Goal: Task Accomplishment & Management: Use online tool/utility

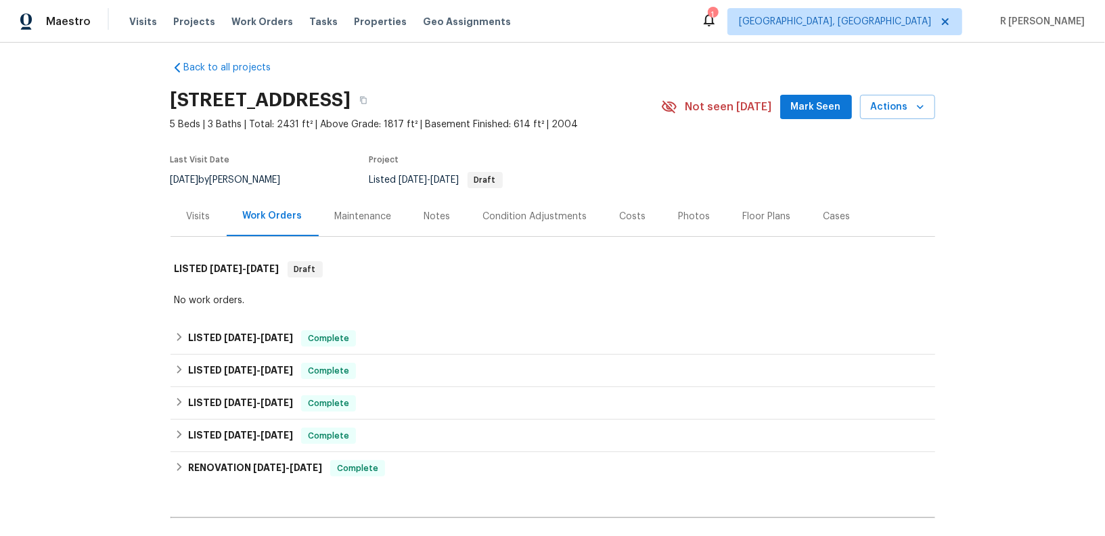
scroll to position [281, 0]
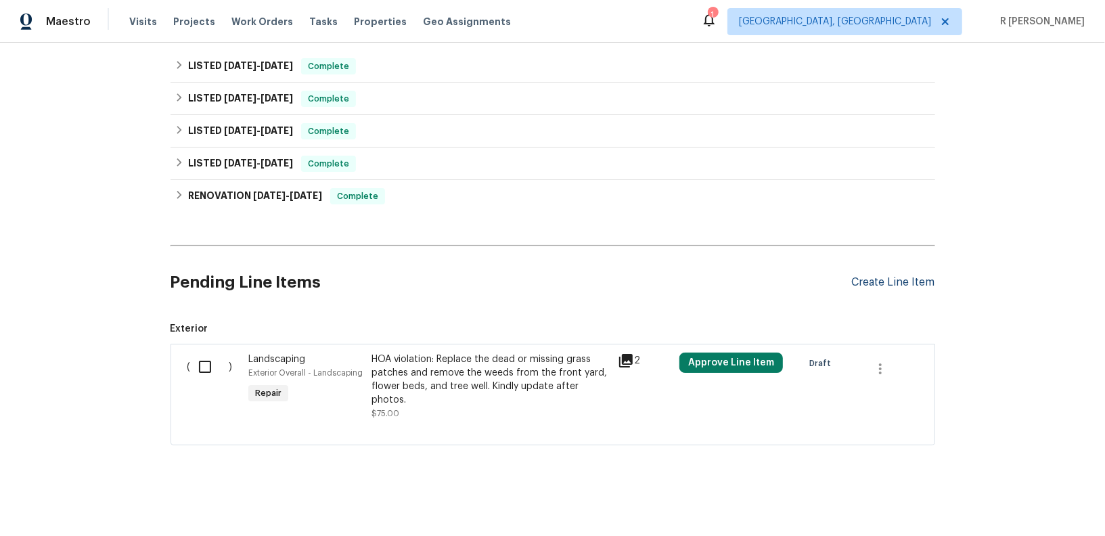
click at [895, 276] on div "Create Line Item" at bounding box center [893, 282] width 83 height 13
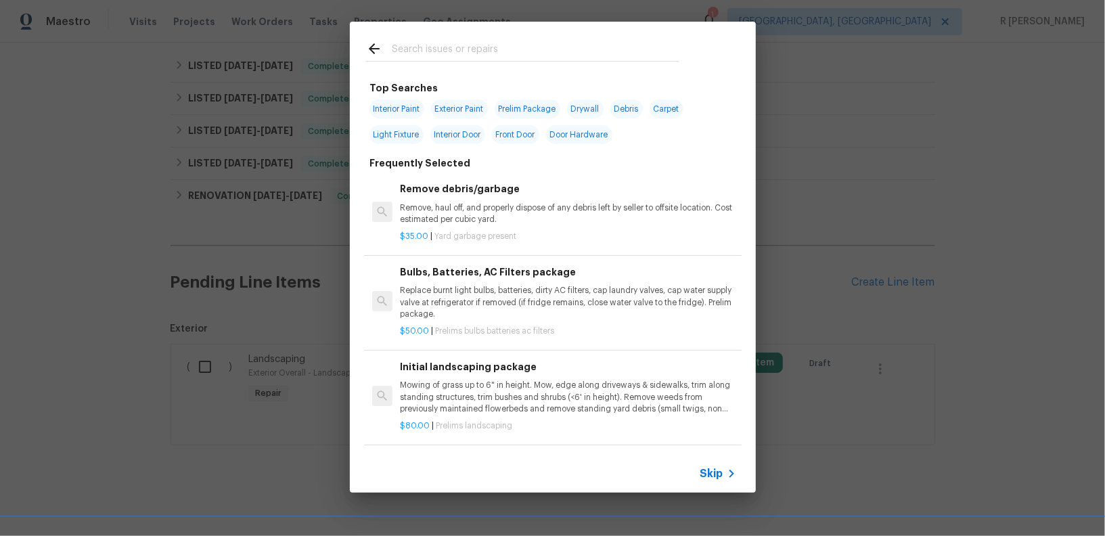
click at [372, 46] on icon at bounding box center [374, 48] width 11 height 11
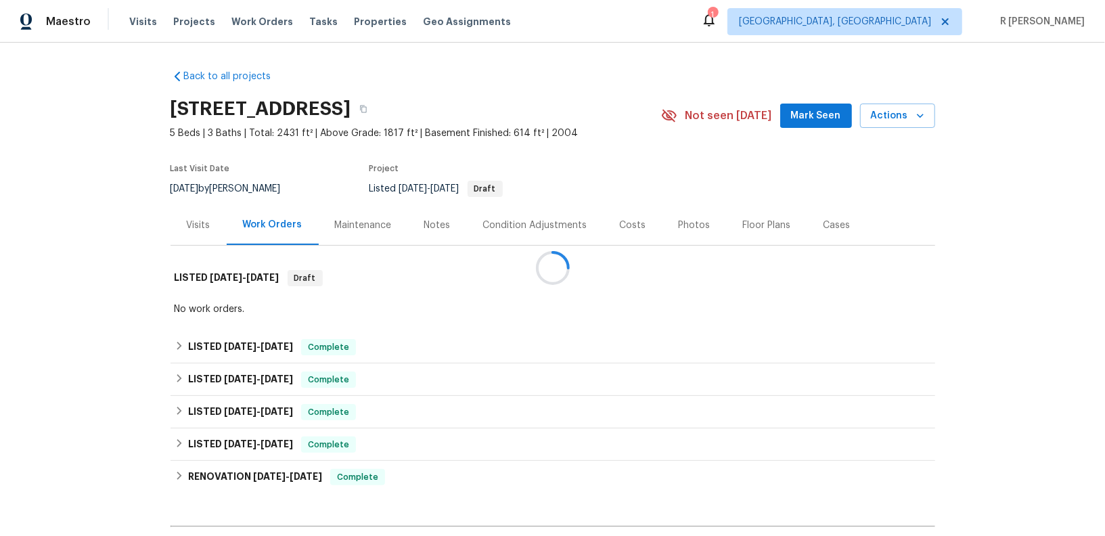
click at [198, 236] on div at bounding box center [552, 268] width 1105 height 536
click at [198, 228] on div "Visits" at bounding box center [199, 226] width 24 height 14
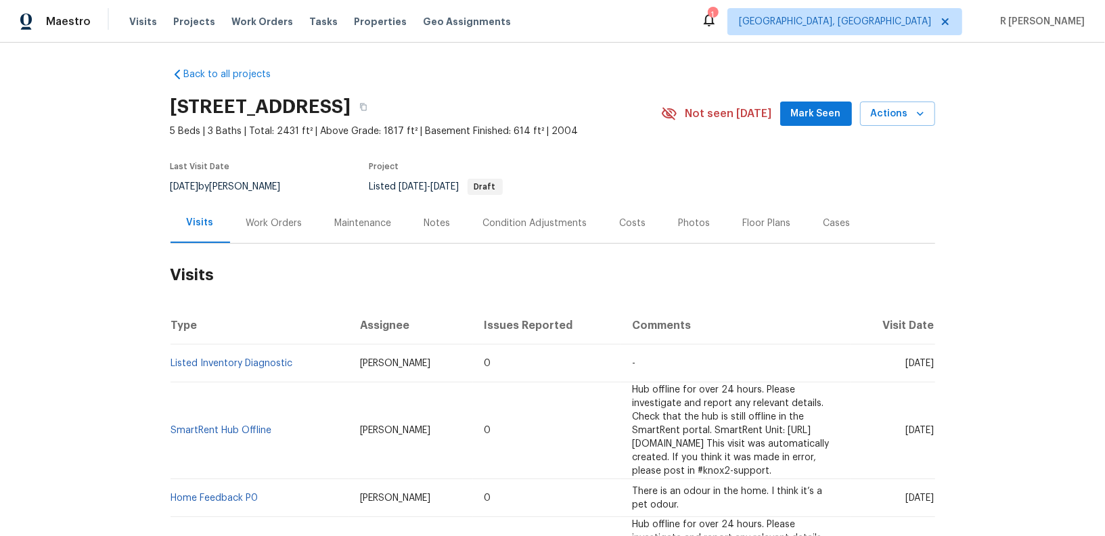
scroll to position [1, 0]
click at [931, 110] on button "Actions" at bounding box center [897, 115] width 75 height 25
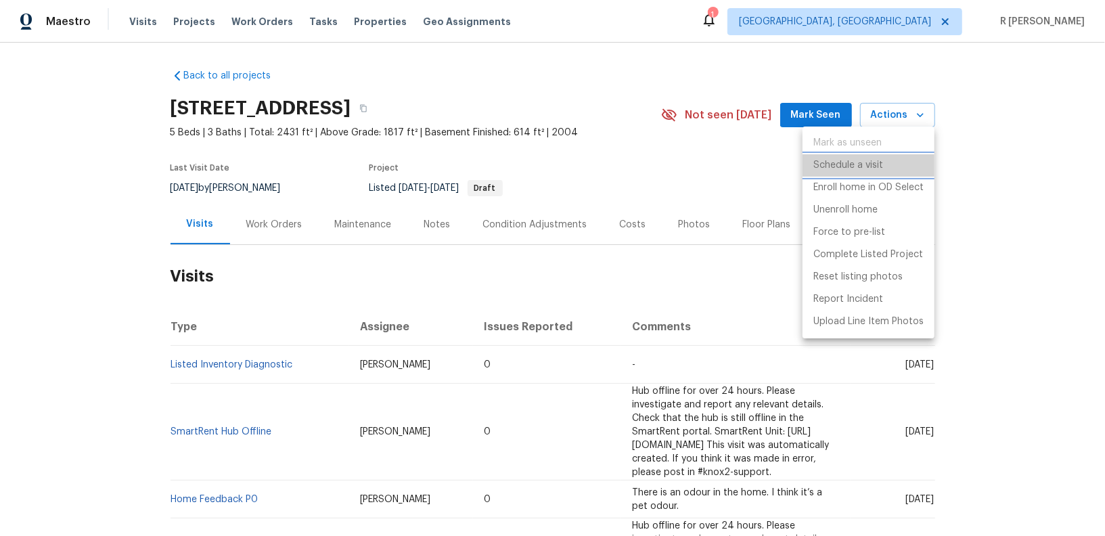
click at [832, 170] on p "Schedule a visit" at bounding box center [849, 165] width 70 height 14
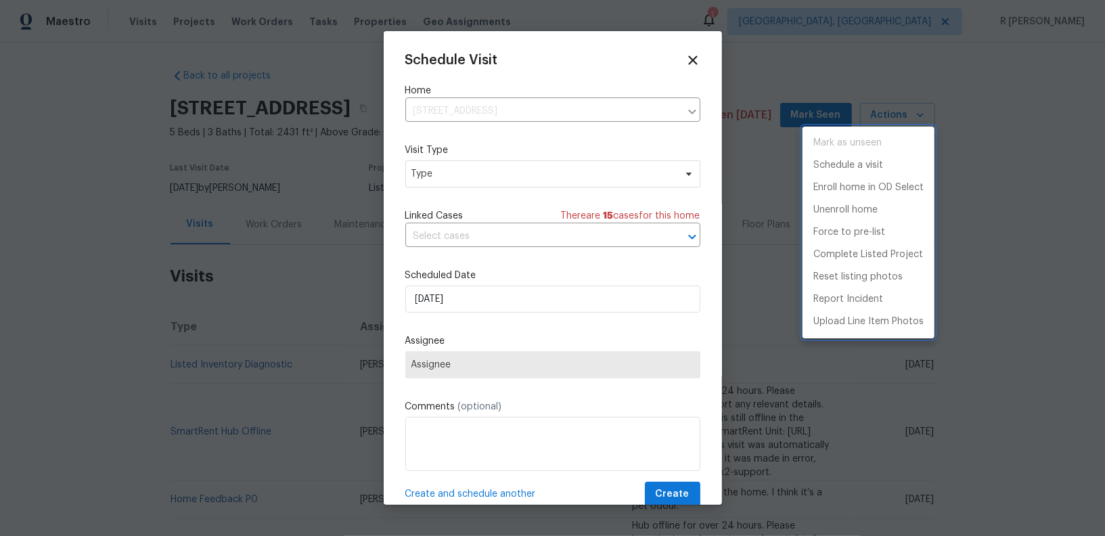
click at [496, 114] on div at bounding box center [552, 268] width 1105 height 536
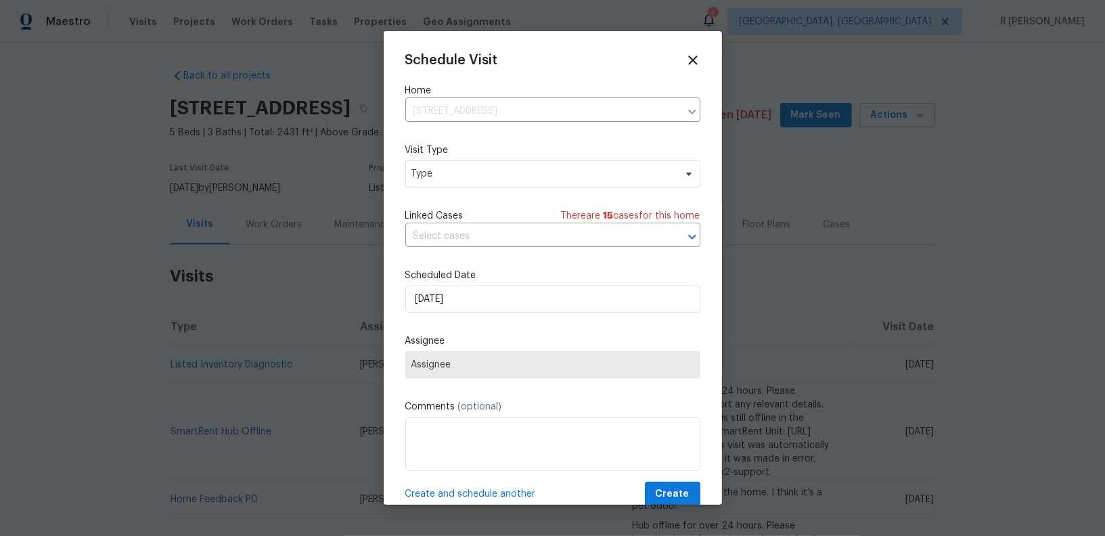
click at [489, 191] on div "Schedule Visit Home [STREET_ADDRESS] ​ Visit Type Type Linked Cases There are 1…" at bounding box center [552, 280] width 295 height 454
click at [502, 186] on span "Type" at bounding box center [552, 173] width 295 height 27
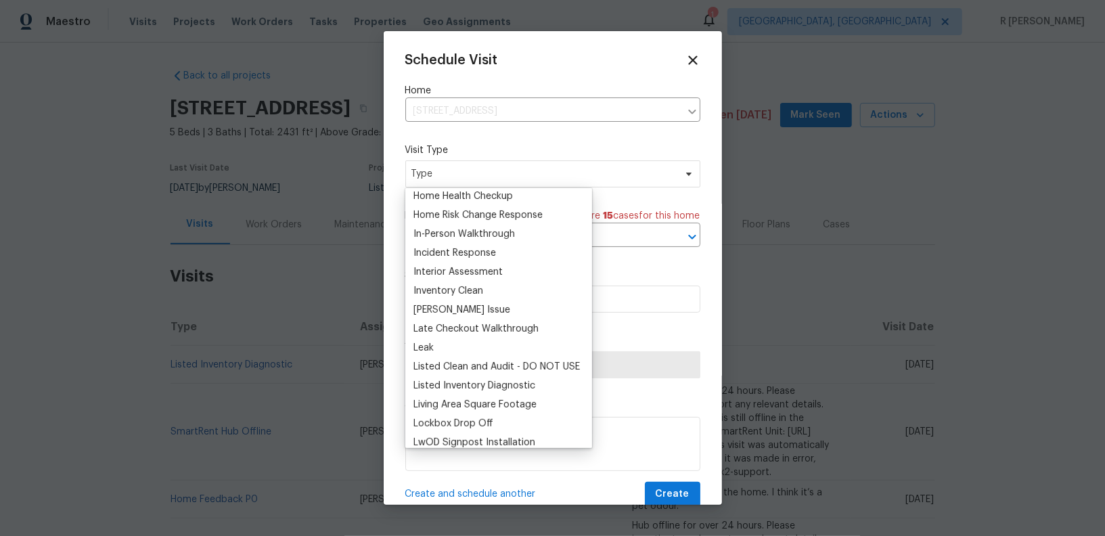
scroll to position [515, 0]
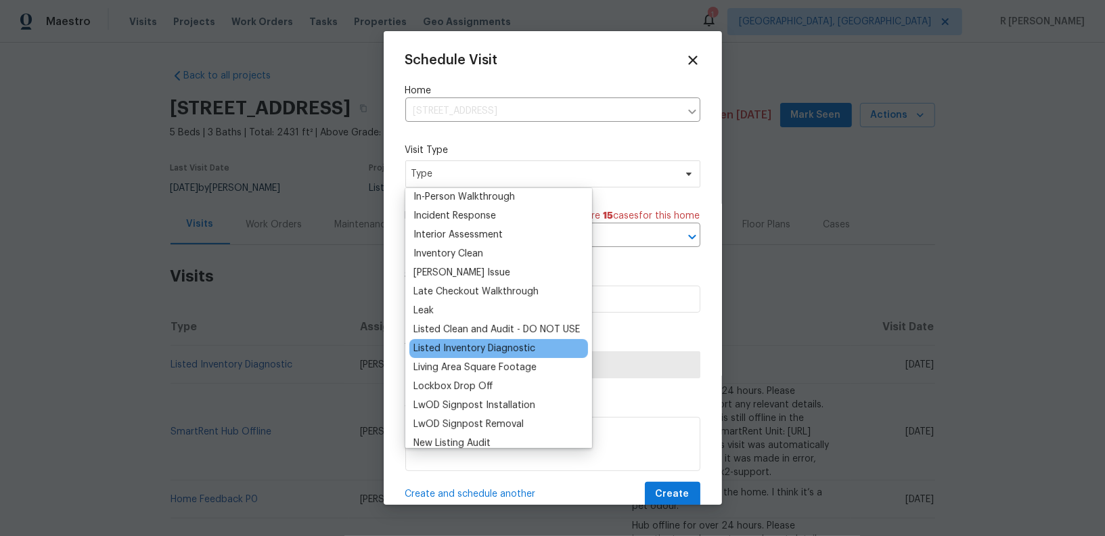
click at [487, 339] on div "Listed Inventory Diagnostic" at bounding box center [499, 348] width 179 height 19
click at [484, 347] on div "Listed Inventory Diagnostic" at bounding box center [475, 349] width 122 height 14
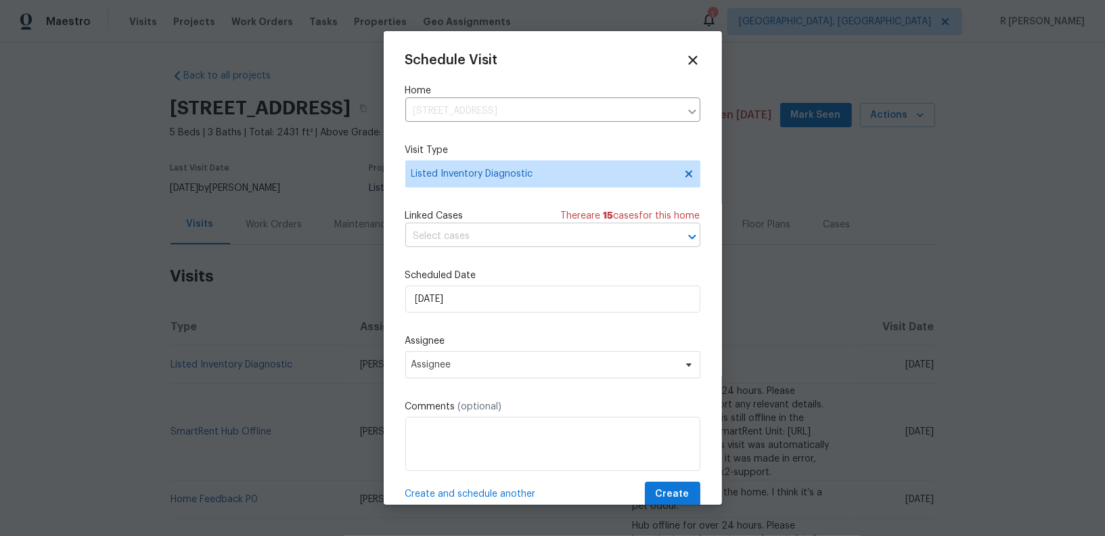
click at [520, 245] on input "text" at bounding box center [533, 236] width 257 height 21
click at [586, 134] on div "Schedule Visit Home [STREET_ADDRESS] ​ Visit Type Listed Inventory Diagnostic L…" at bounding box center [552, 280] width 295 height 454
click at [488, 286] on div "Scheduled Date [DATE]" at bounding box center [552, 291] width 295 height 44
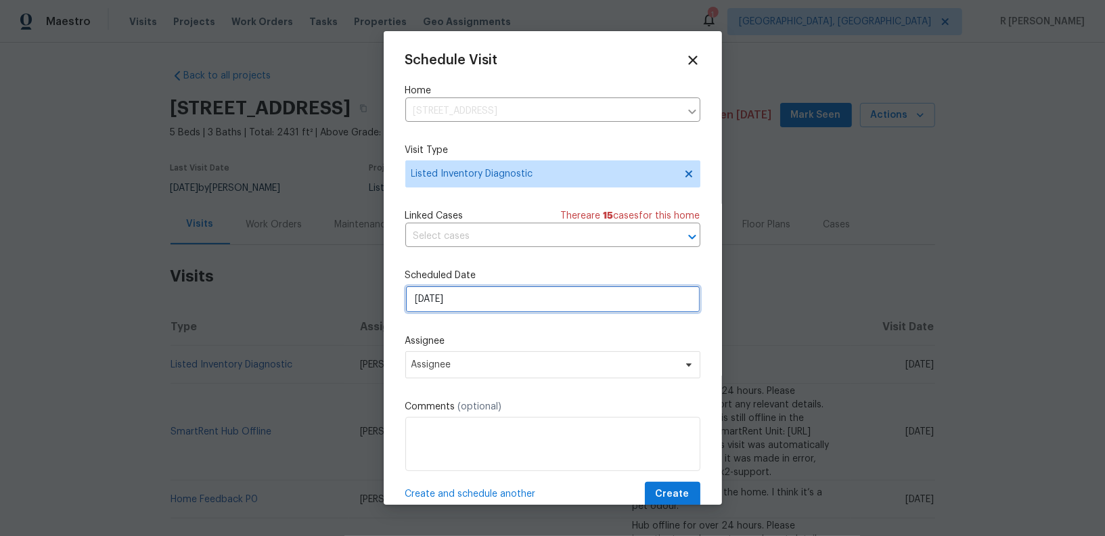
click at [485, 292] on input "[DATE]" at bounding box center [552, 299] width 295 height 27
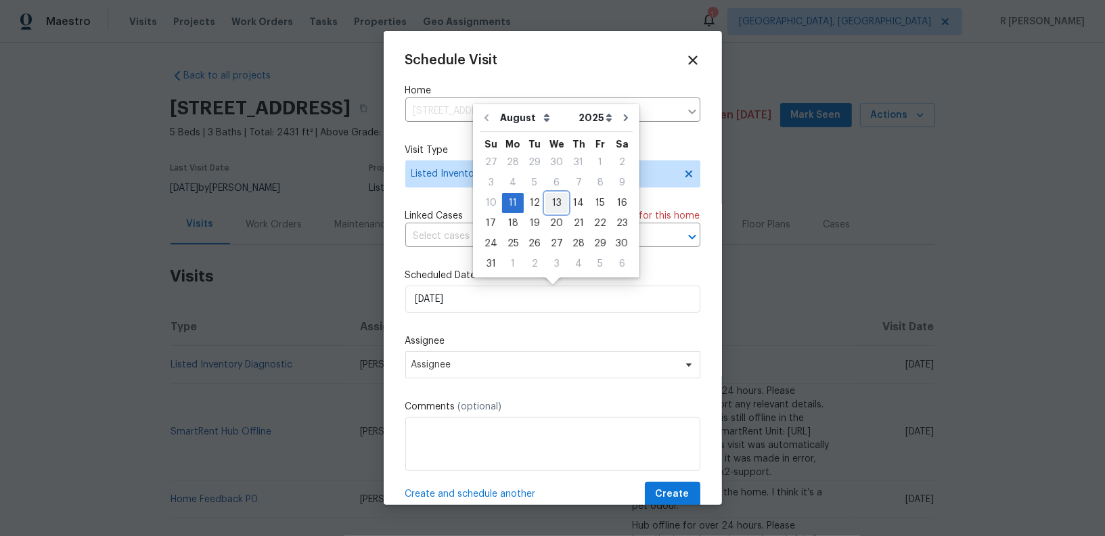
click at [552, 199] on div "13" at bounding box center [557, 203] width 22 height 19
type input "[DATE]"
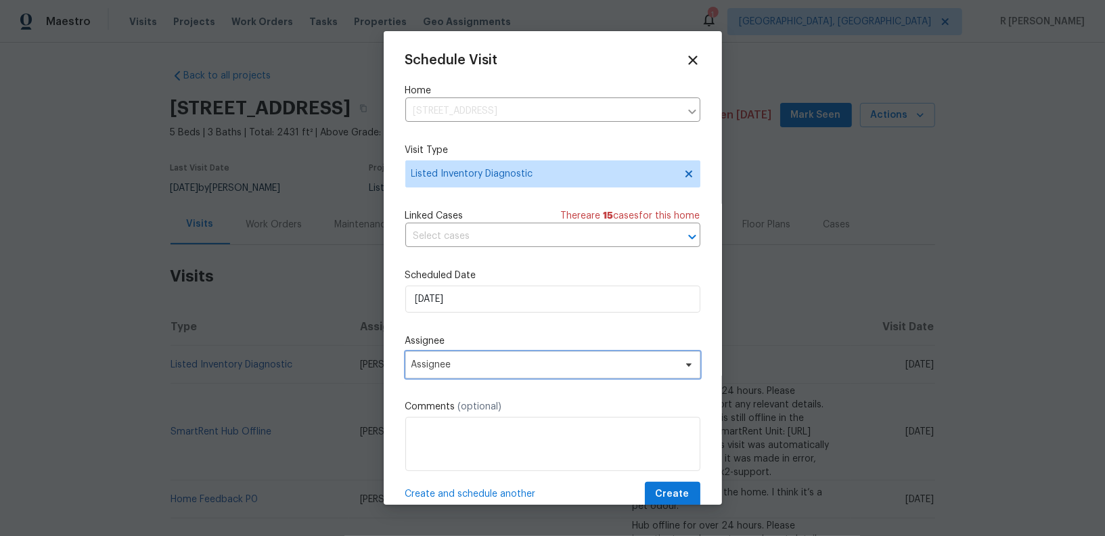
click at [504, 370] on span "Assignee" at bounding box center [544, 364] width 265 height 11
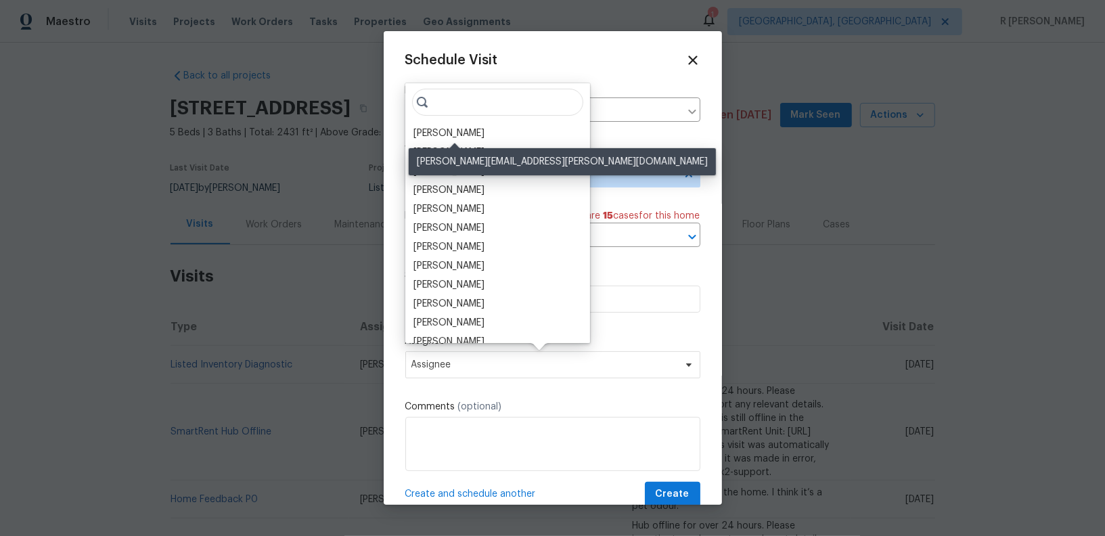
click at [462, 135] on div "[PERSON_NAME]" at bounding box center [449, 134] width 71 height 14
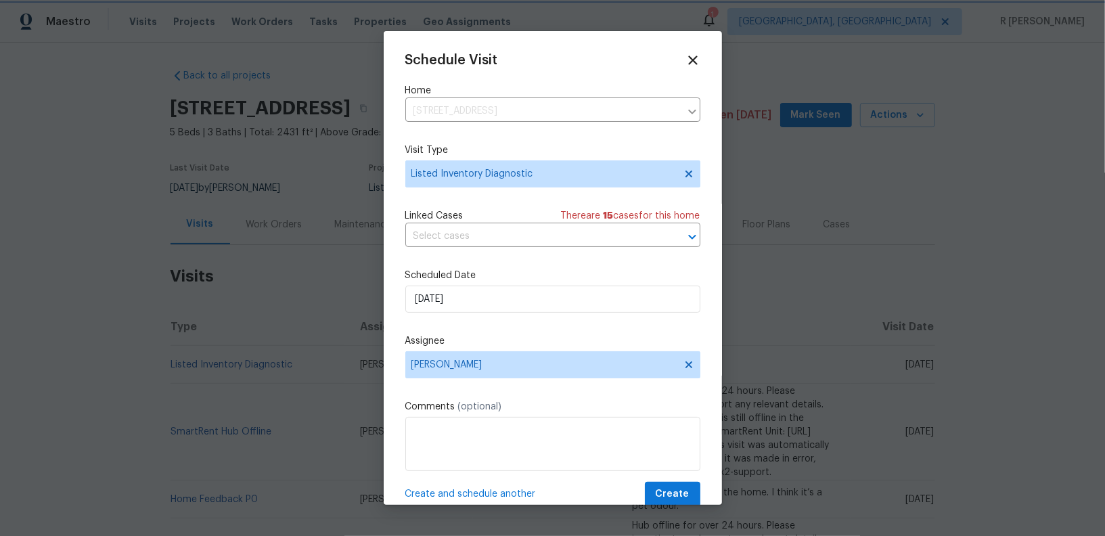
scroll to position [25, 0]
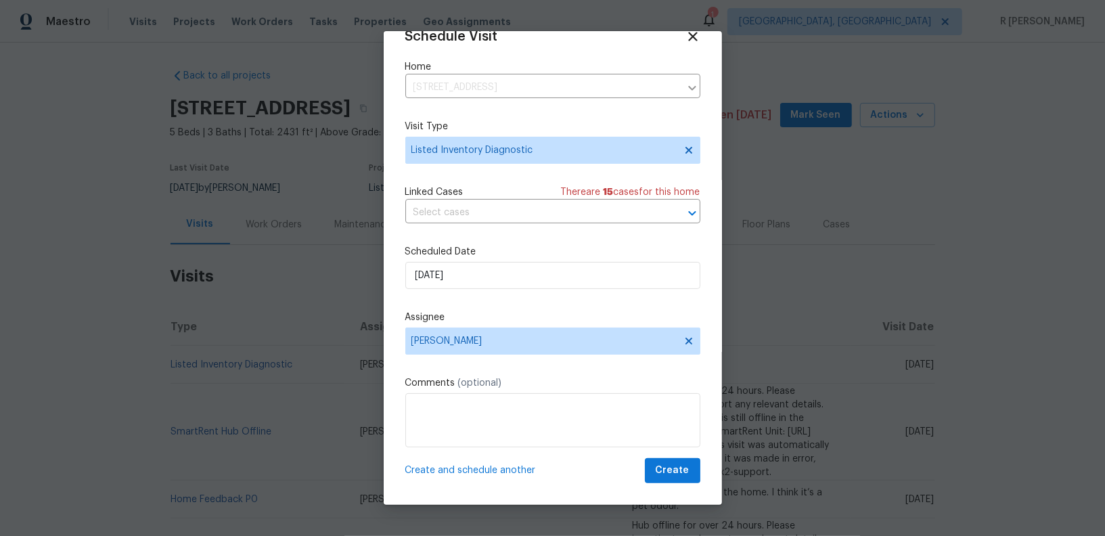
click at [670, 487] on div "Schedule Visit Home [STREET_ADDRESS] ​ Visit Type Listed Inventory Diagnostic L…" at bounding box center [553, 268] width 338 height 474
click at [663, 464] on span "Create" at bounding box center [673, 470] width 34 height 17
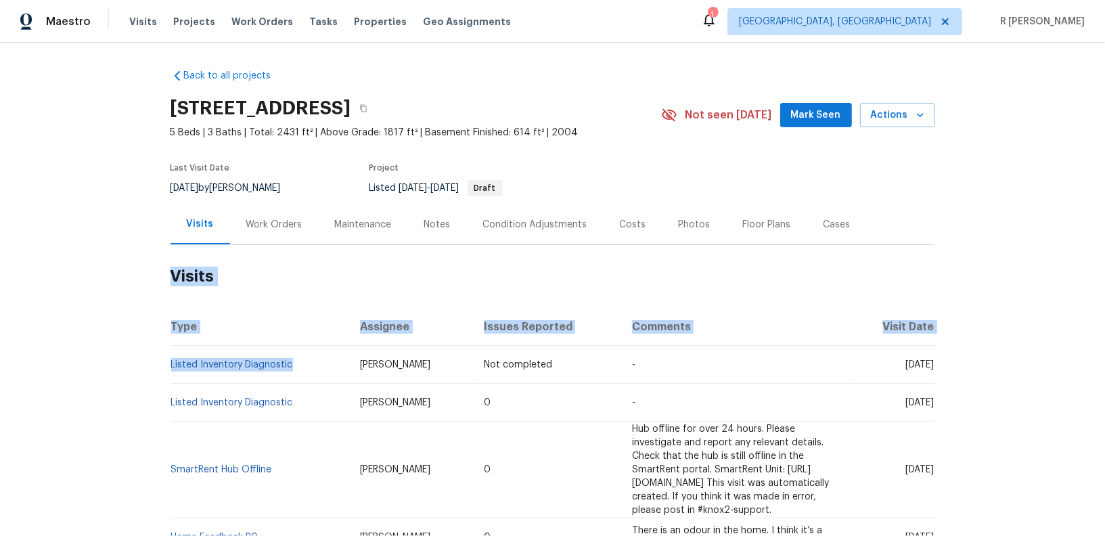
drag, startPoint x: 301, startPoint y: 366, endPoint x: 154, endPoint y: 366, distance: 146.2
click at [154, 366] on div "Back to all projects [STREET_ADDRESS] 5 Beds | 3 Baths | Total: 2431 ft² | Abov…" at bounding box center [552, 289] width 1105 height 493
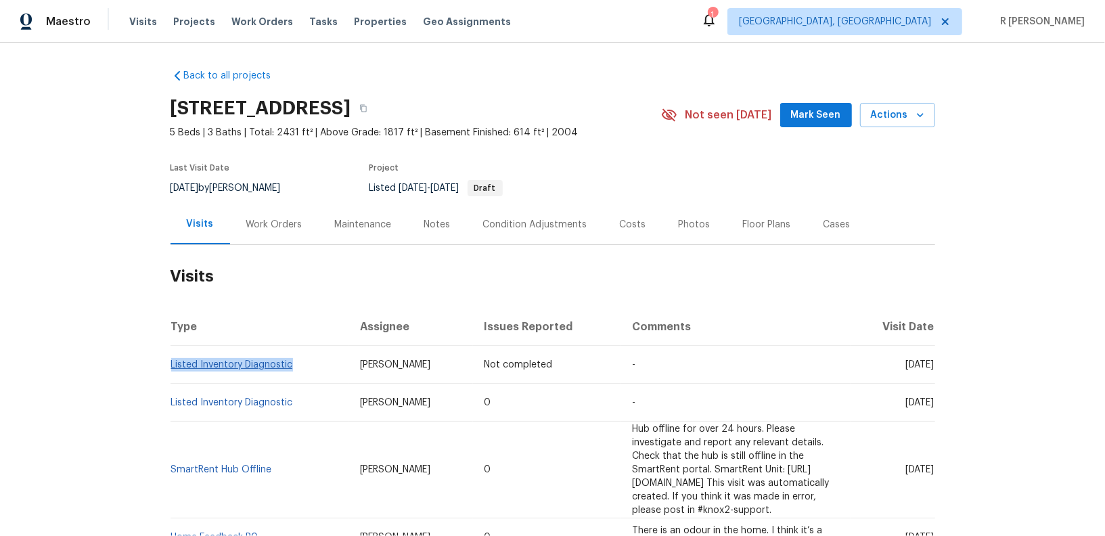
drag, startPoint x: 298, startPoint y: 362, endPoint x: 171, endPoint y: 366, distance: 127.3
click at [171, 366] on td "Listed Inventory Diagnostic" at bounding box center [260, 365] width 179 height 38
copy link "Listed Inventory Diagnostic"
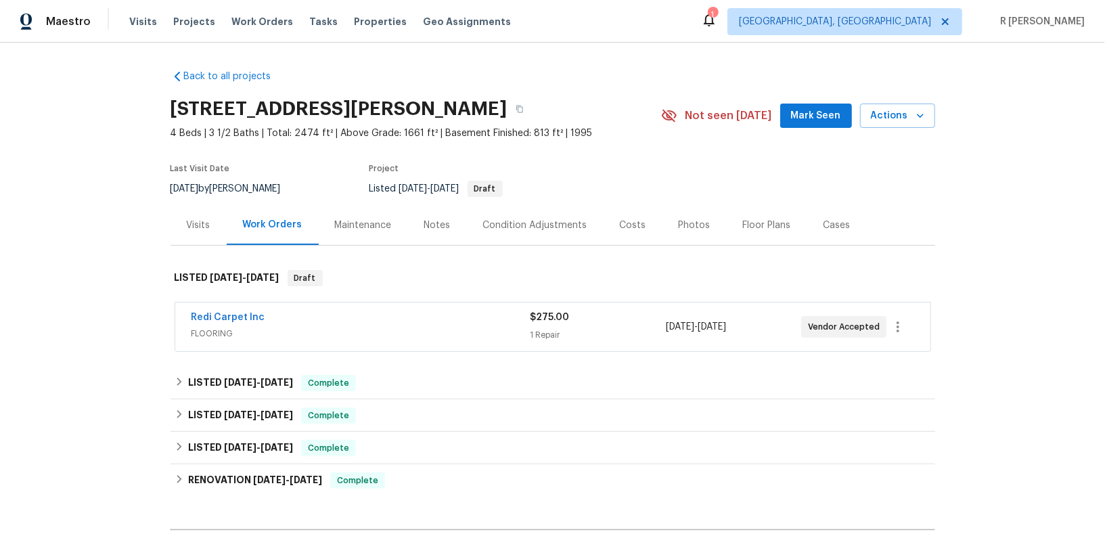
click at [207, 225] on div "Visits" at bounding box center [199, 226] width 24 height 14
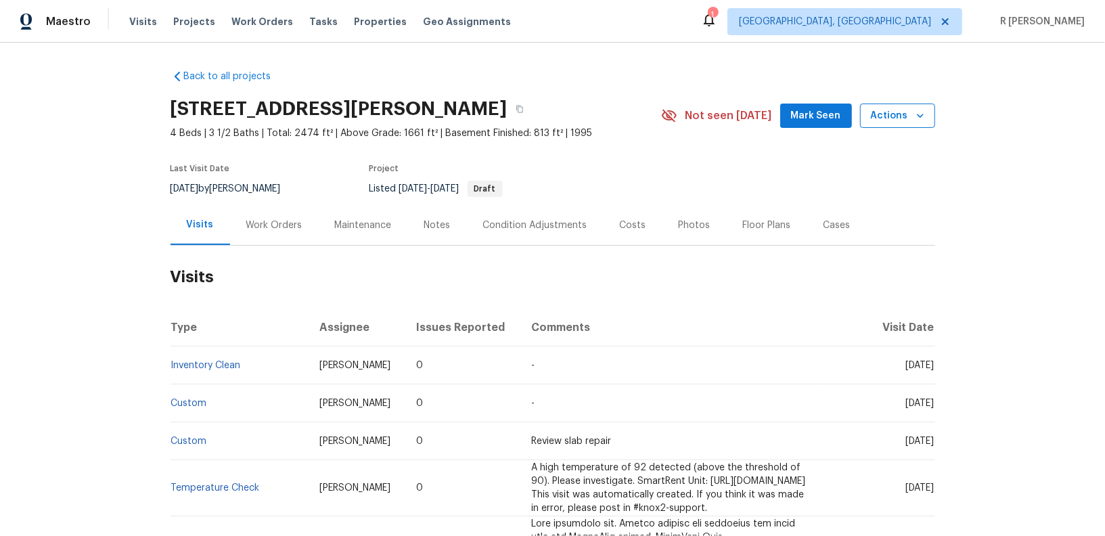
click at [918, 120] on icon "button" at bounding box center [921, 116] width 14 height 14
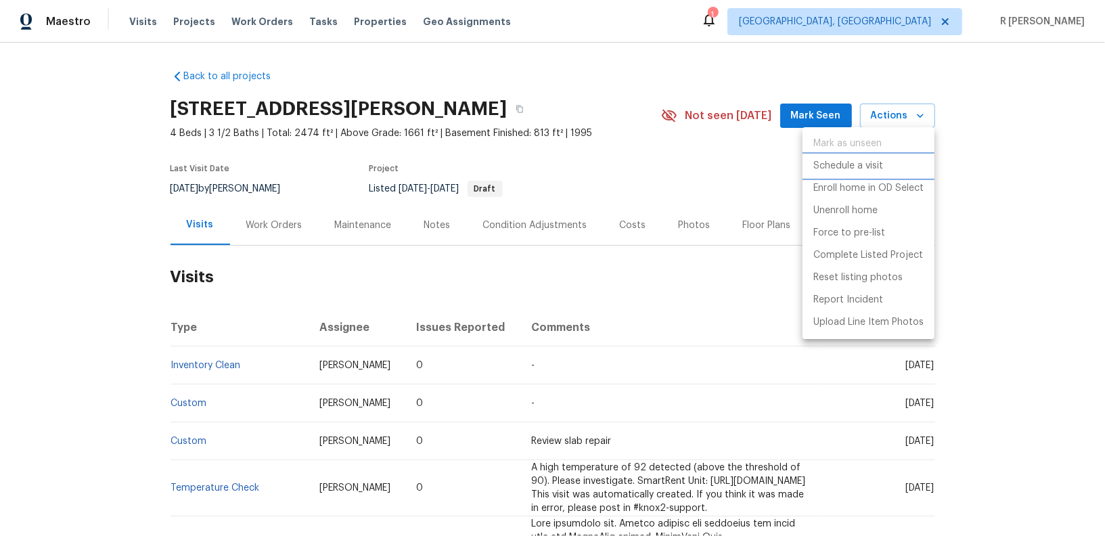
click at [878, 167] on p "Schedule a visit" at bounding box center [849, 166] width 70 height 14
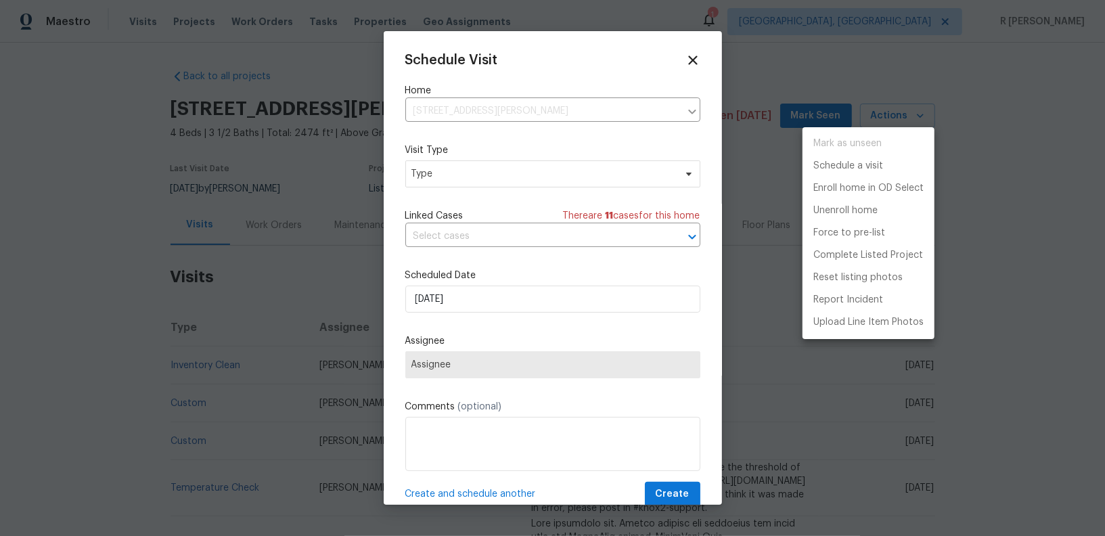
click at [495, 192] on div at bounding box center [552, 268] width 1105 height 536
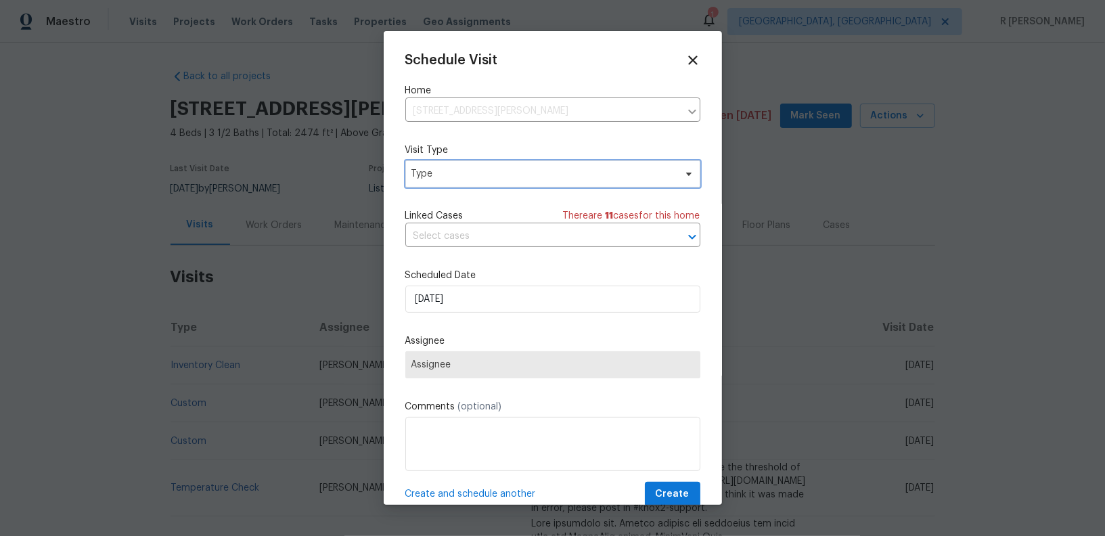
click at [495, 174] on span "Type" at bounding box center [543, 174] width 263 height 14
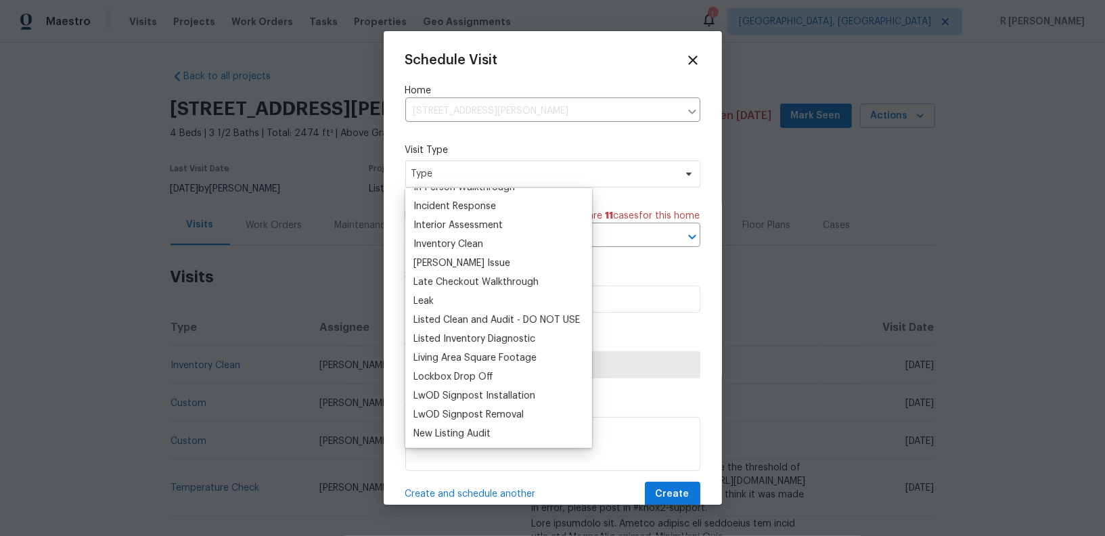
scroll to position [579, 0]
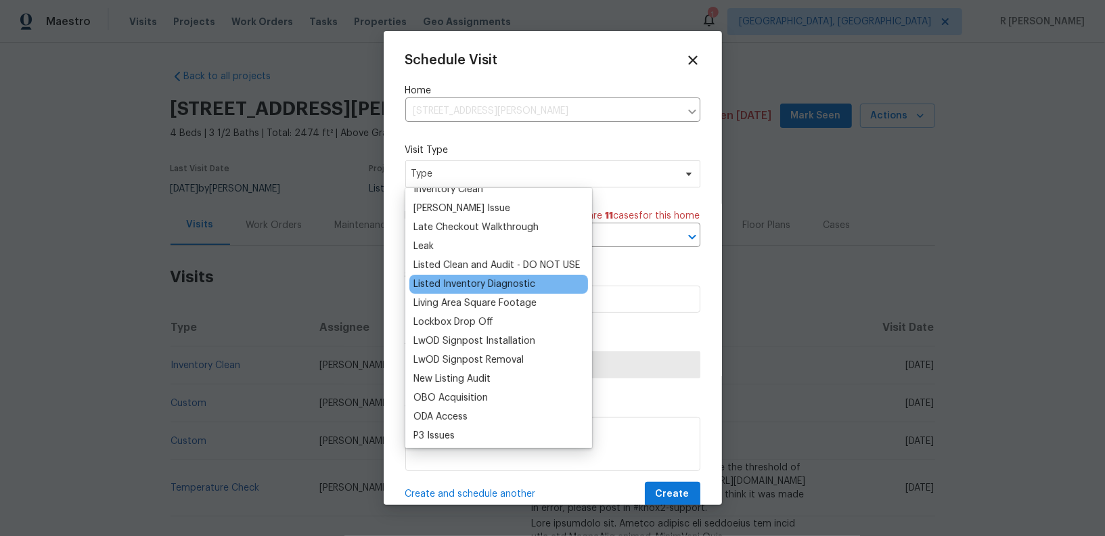
click at [469, 284] on div "Listed Inventory Diagnostic" at bounding box center [475, 285] width 122 height 14
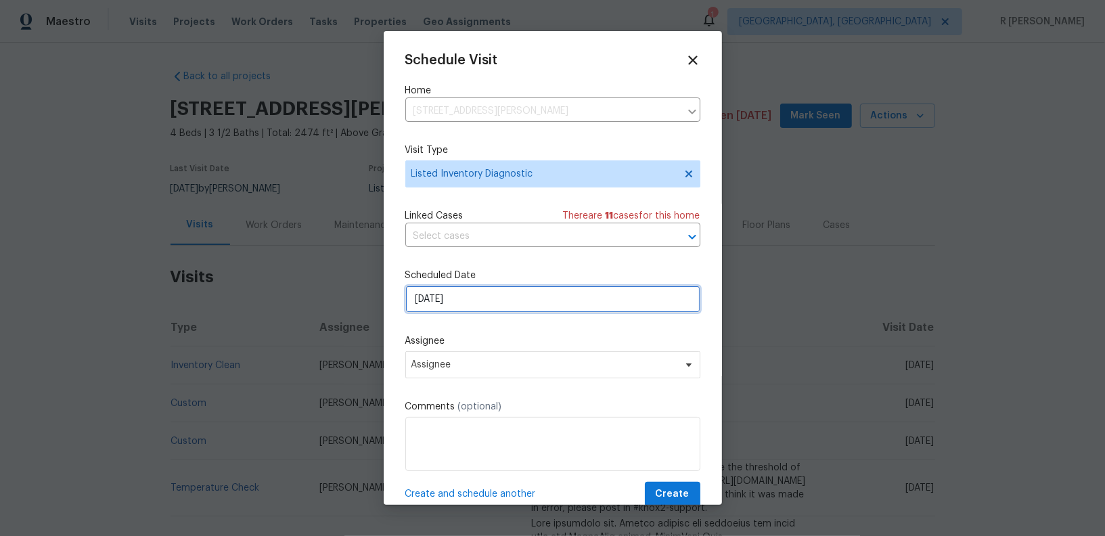
click at [473, 309] on input "[DATE]" at bounding box center [552, 299] width 295 height 27
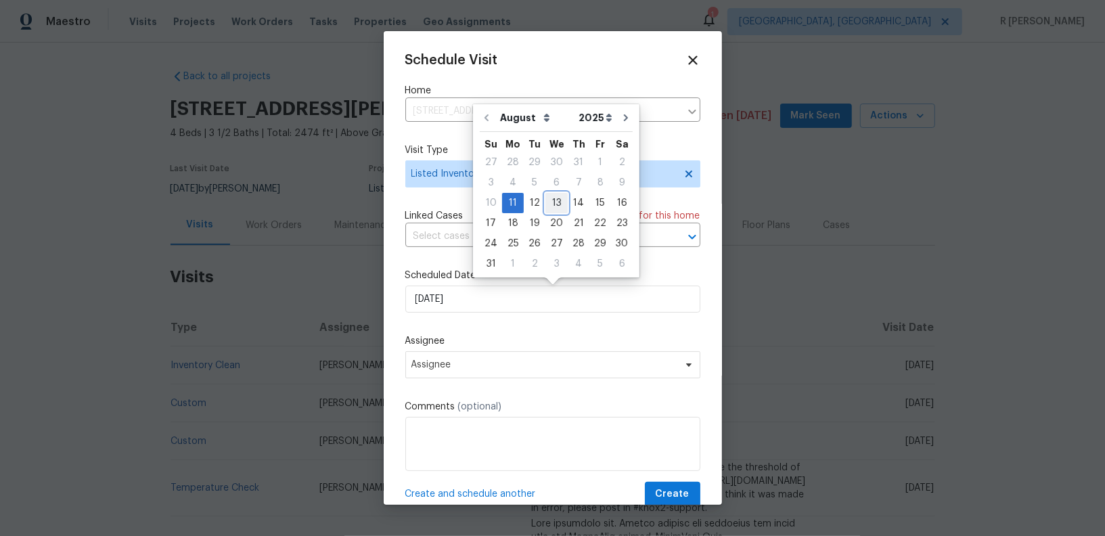
click at [550, 198] on div "13" at bounding box center [557, 203] width 22 height 19
type input "[DATE]"
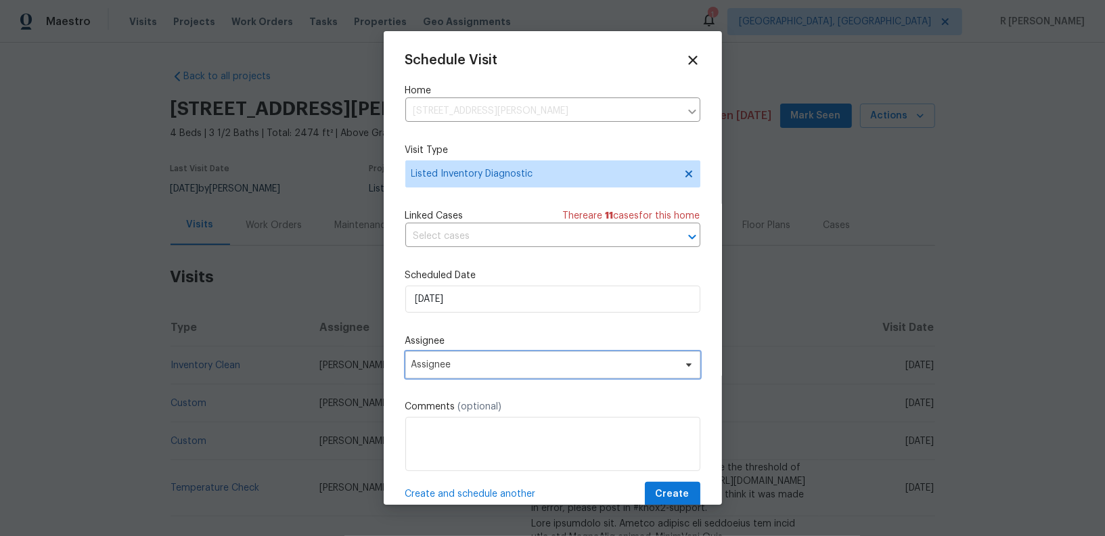
click at [439, 370] on span "Assignee" at bounding box center [544, 364] width 265 height 11
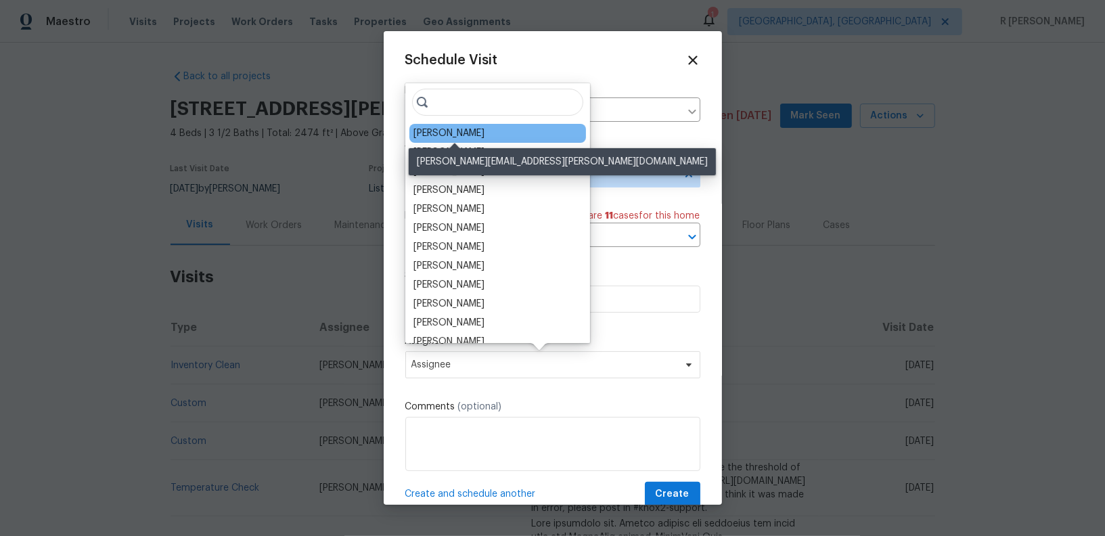
click at [477, 131] on div "[PERSON_NAME]" at bounding box center [449, 134] width 71 height 14
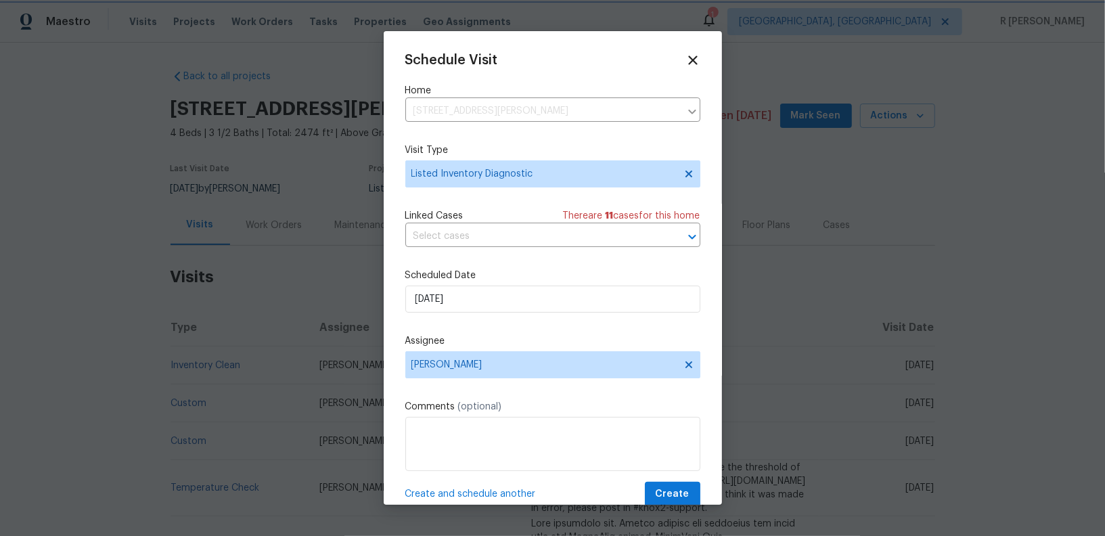
scroll to position [1, 0]
click at [665, 492] on span "Create" at bounding box center [673, 493] width 34 height 17
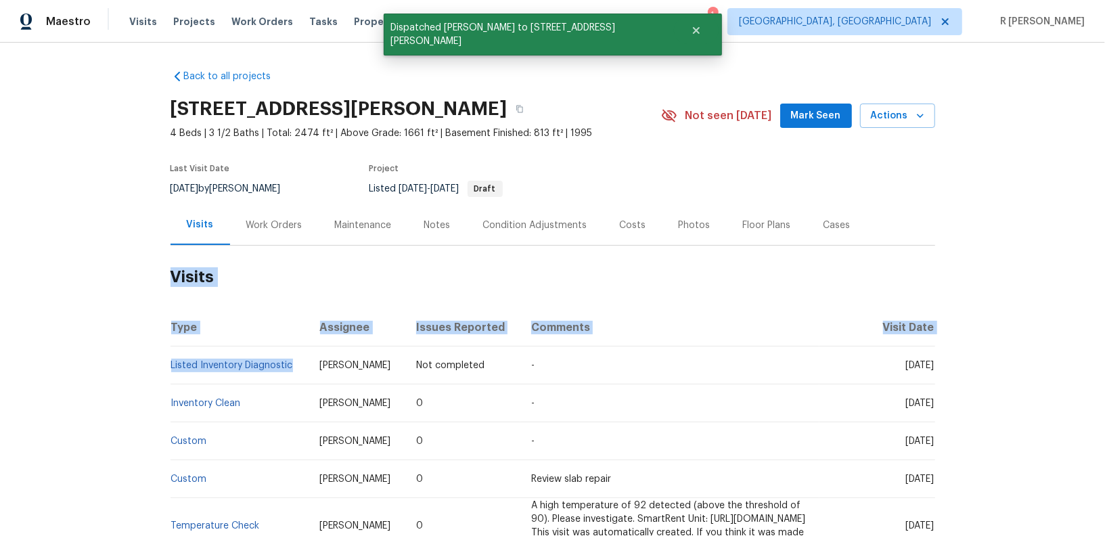
drag, startPoint x: 294, startPoint y: 366, endPoint x: 95, endPoint y: 365, distance: 199.0
click at [95, 365] on div "Back to all projects 4901 Yates Ct, Broomfield, CO 80020 4 Beds | 3 1/2 Baths |…" at bounding box center [552, 289] width 1105 height 493
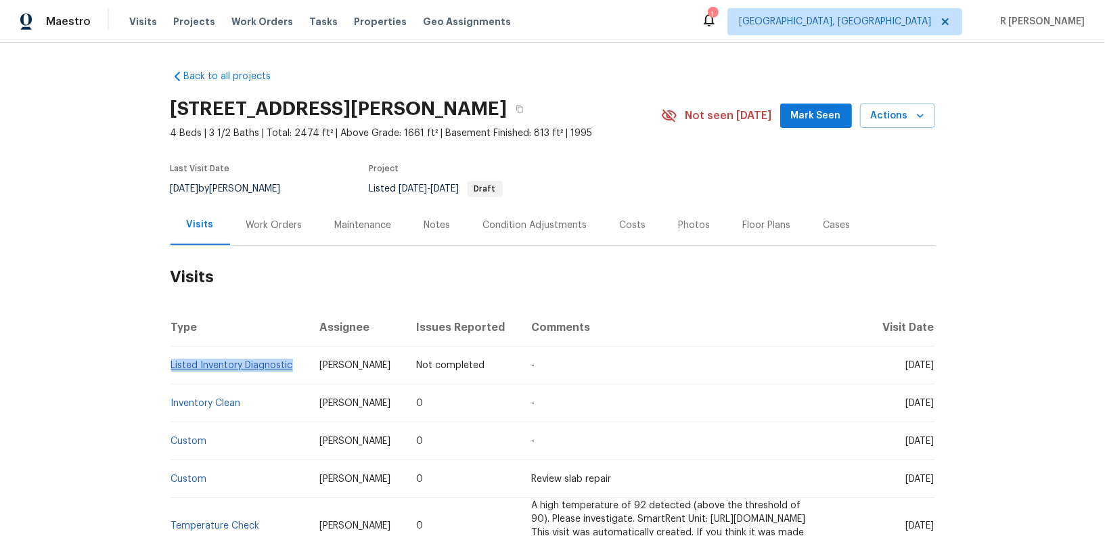
drag, startPoint x: 301, startPoint y: 370, endPoint x: 171, endPoint y: 367, distance: 129.3
click at [171, 367] on td "Listed Inventory Diagnostic" at bounding box center [240, 366] width 139 height 38
copy link "Listed Inventory Diagnostic"
